Goal: Register for event/course

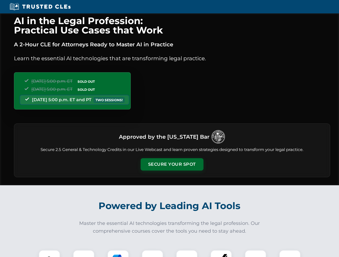
click at [172, 165] on button "Secure Your Spot" at bounding box center [172, 164] width 63 height 12
click at [49, 254] on img at bounding box center [50, 261] width 16 height 16
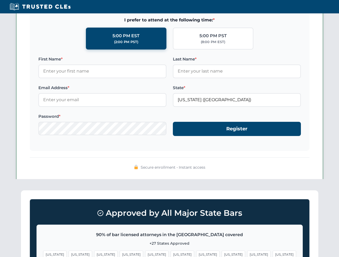
click at [196, 254] on span "[US_STATE]" at bounding box center [207, 255] width 23 height 8
click at [247, 254] on span "[US_STATE]" at bounding box center [258, 255] width 23 height 8
